Goal: Task Accomplishment & Management: Complete application form

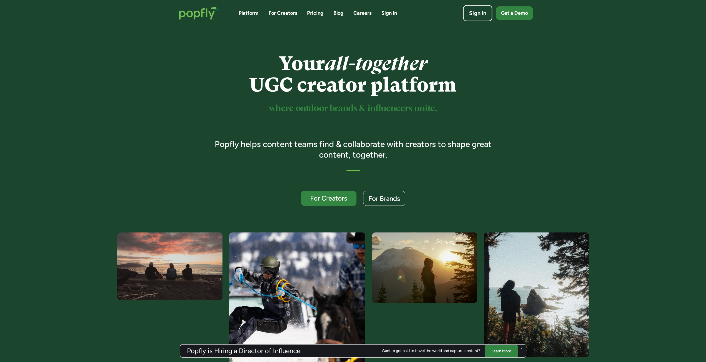
click at [474, 12] on div "Sign in" at bounding box center [477, 13] width 17 height 8
click at [326, 198] on div "For Creators" at bounding box center [328, 198] width 48 height 7
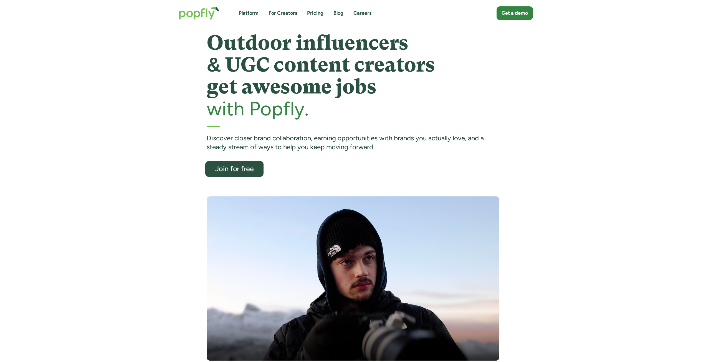
click at [228, 171] on div "Join for free" at bounding box center [234, 168] width 48 height 7
